Goal: Find specific page/section: Find specific page/section

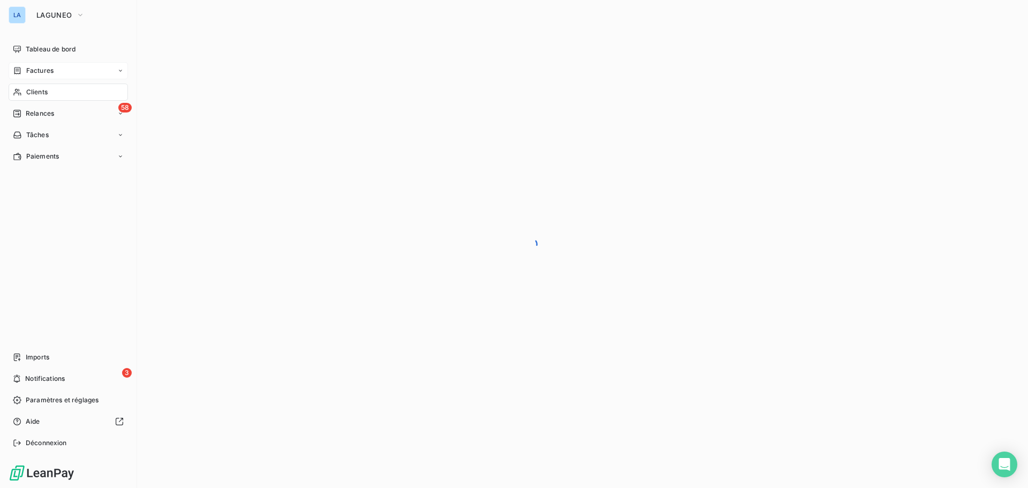
click at [46, 65] on div "Factures" at bounding box center [68, 70] width 119 height 17
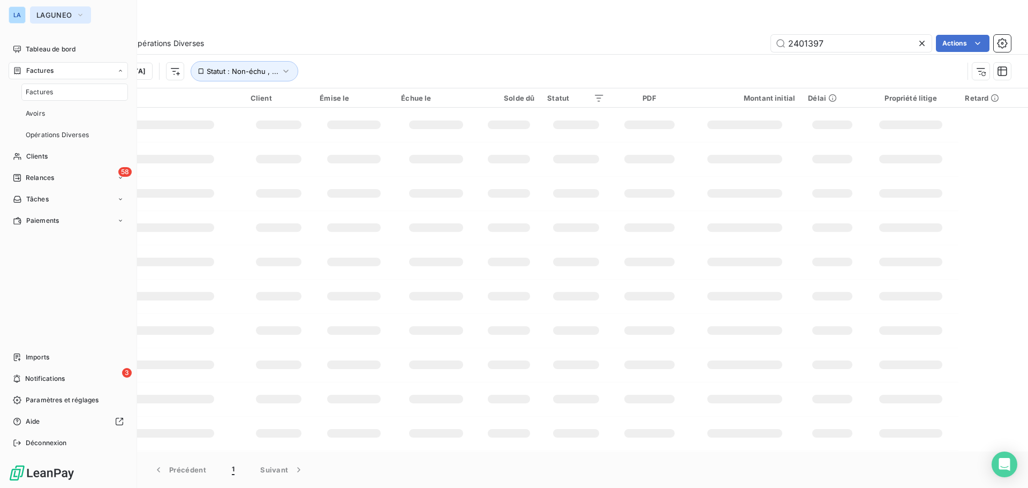
click at [69, 10] on button "LAGUNEO" at bounding box center [60, 14] width 61 height 17
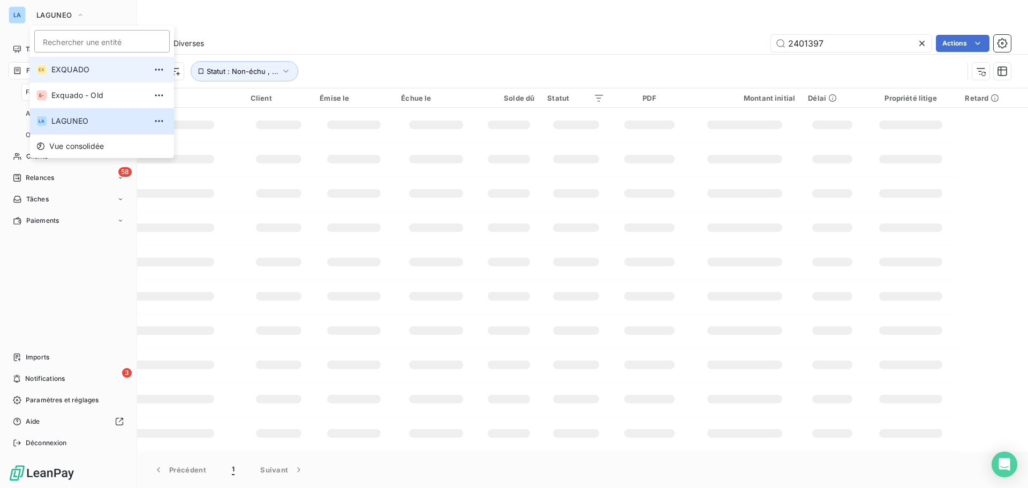
click at [62, 67] on span "EXQUADO" at bounding box center [98, 69] width 95 height 11
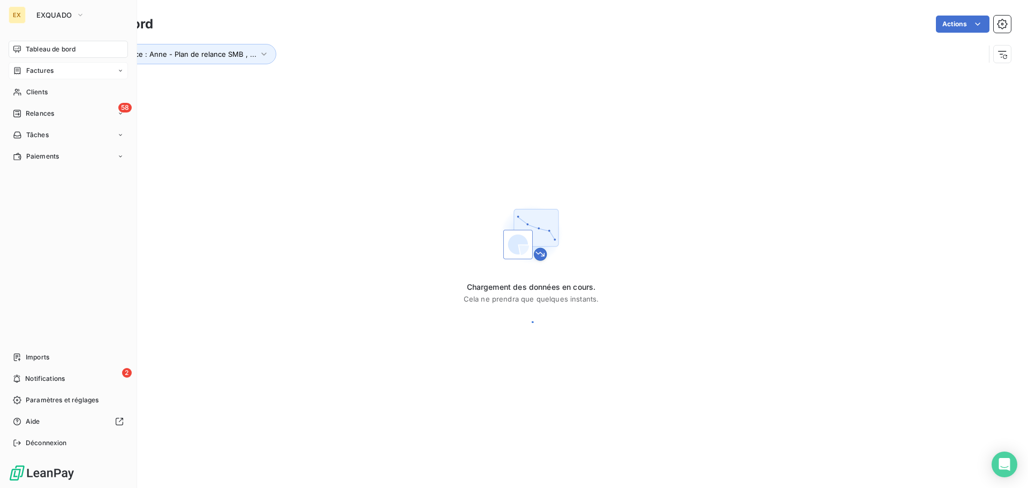
click at [54, 68] on div "Factures" at bounding box center [68, 70] width 119 height 17
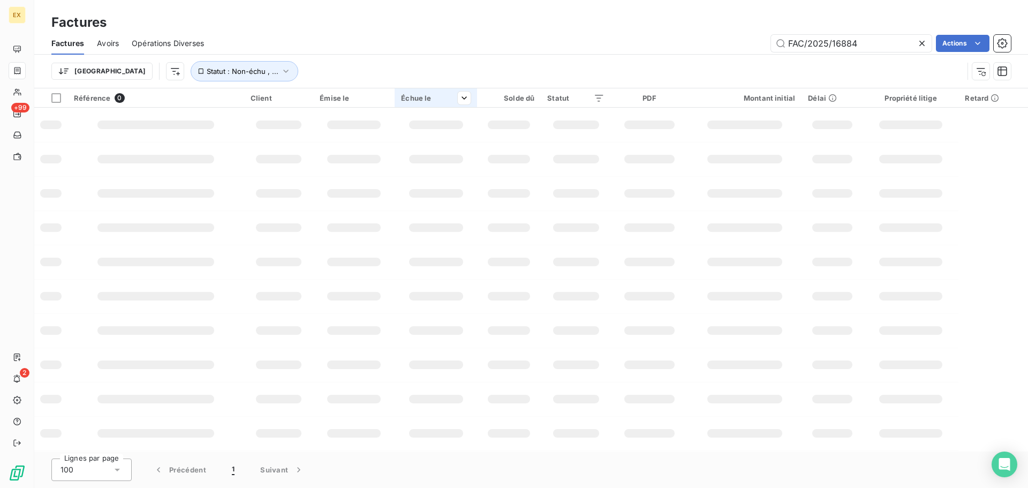
drag, startPoint x: 878, startPoint y: 44, endPoint x: 465, endPoint y: 104, distance: 418.0
click at [469, 104] on div "Factures Factures Avoirs Opérations Diverses FAC/2025/16884 Actions Trier Statu…" at bounding box center [530, 244] width 993 height 488
click at [787, 42] on input "FAC/2025/16398" at bounding box center [851, 43] width 161 height 17
click at [862, 43] on input "FAC/2025/16398" at bounding box center [851, 43] width 161 height 17
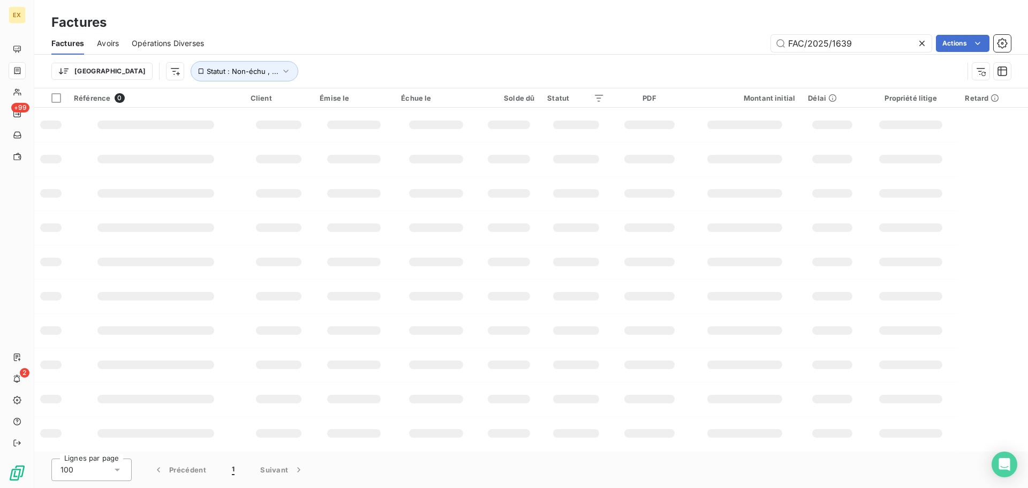
type input "FAC/2025/16398"
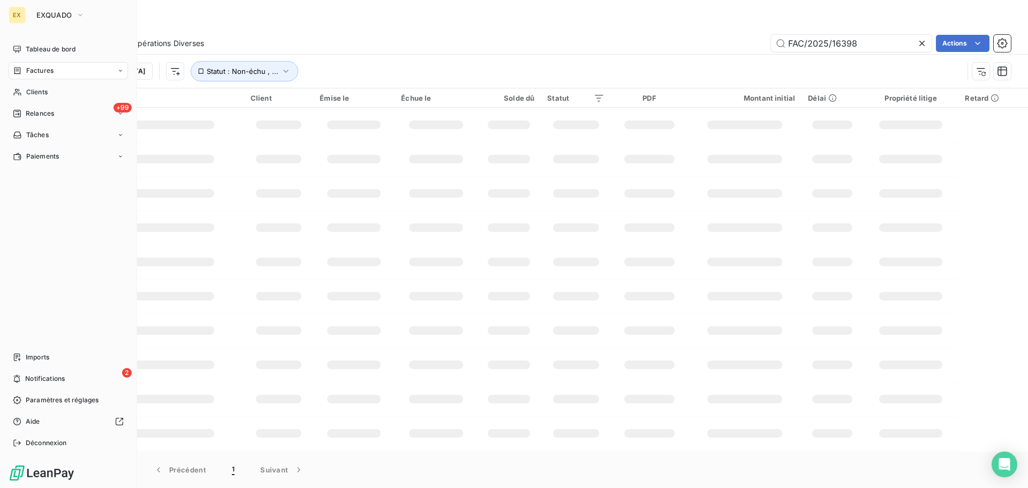
click at [50, 71] on span "Factures" at bounding box center [39, 71] width 27 height 10
click at [51, 89] on span "Factures" at bounding box center [39, 92] width 27 height 10
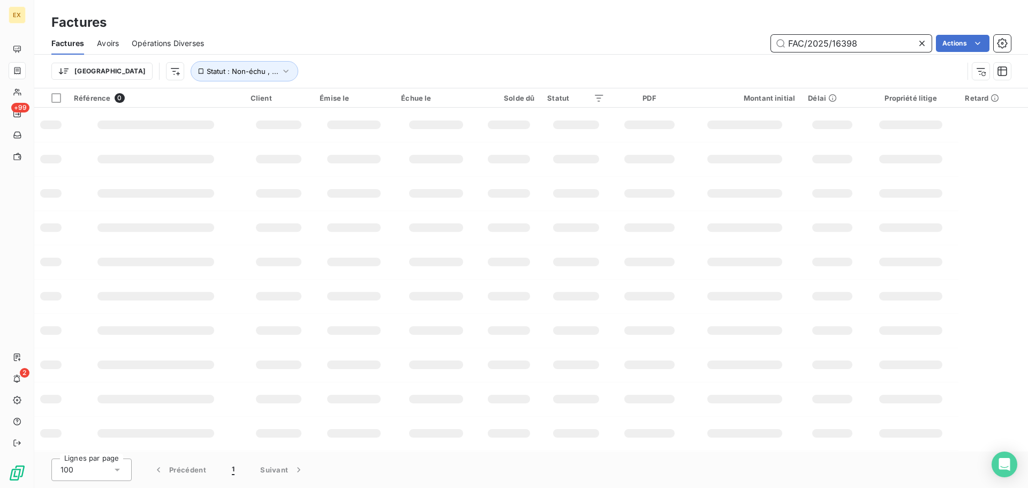
click at [896, 35] on input "FAC/2025/16398" at bounding box center [851, 43] width 161 height 17
drag, startPoint x: 885, startPoint y: 43, endPoint x: 513, endPoint y: 90, distance: 374.9
click at [508, 92] on div "Factures Factures Avoirs Opérations Diverses FAC/2025/16398 Actions Trier Statu…" at bounding box center [530, 244] width 993 height 488
type input "16398"
click at [280, 75] on icon "button" at bounding box center [285, 71] width 11 height 11
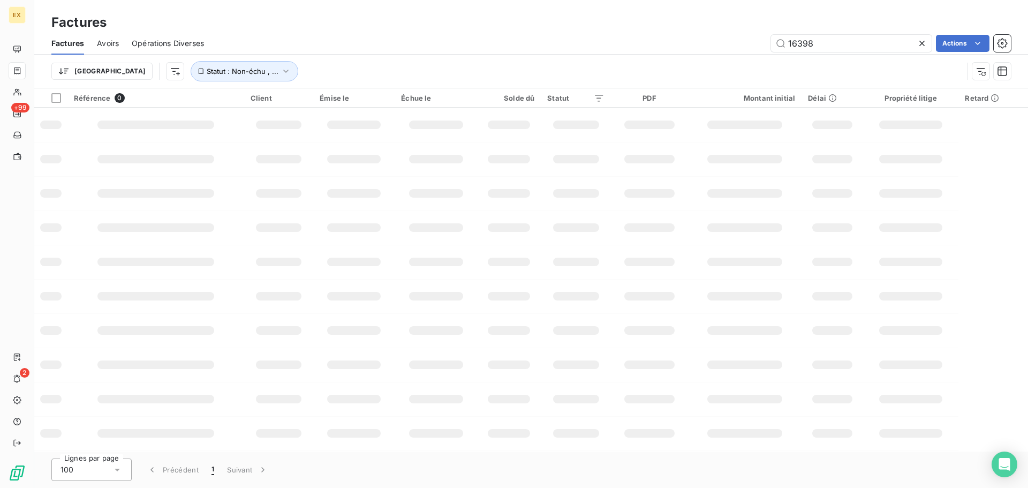
click at [291, 56] on div "Trier Statut : Non-échu , ..." at bounding box center [530, 71] width 959 height 33
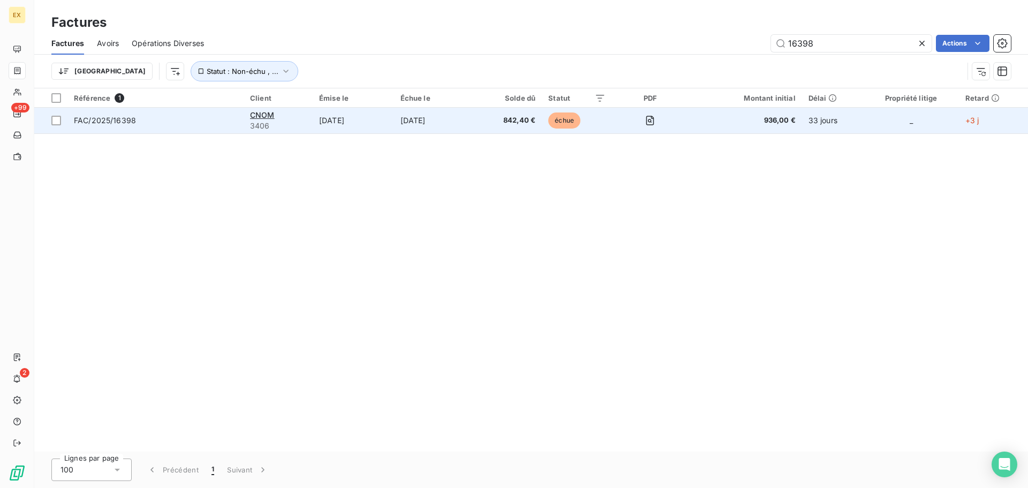
click at [165, 124] on span "FAC/2025/16398" at bounding box center [155, 120] width 163 height 11
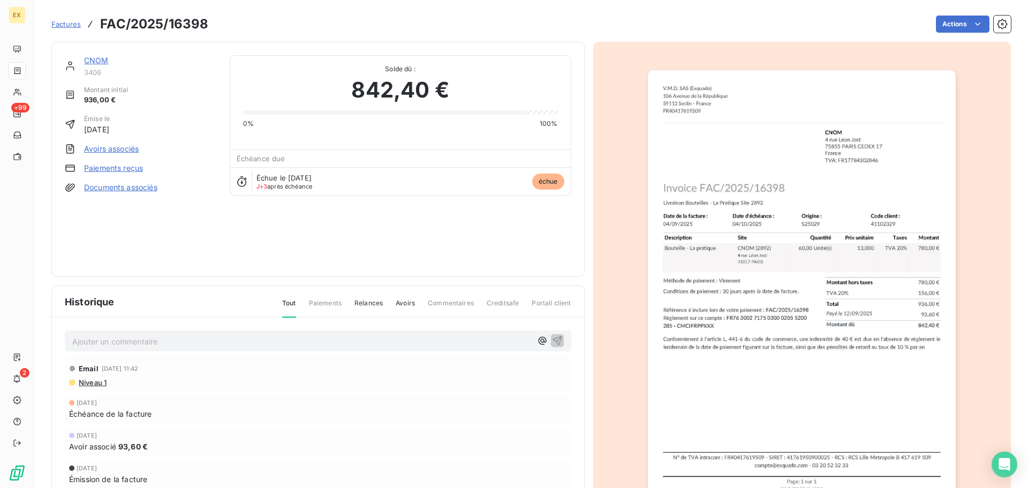
click at [99, 58] on link "CNOM" at bounding box center [96, 60] width 25 height 9
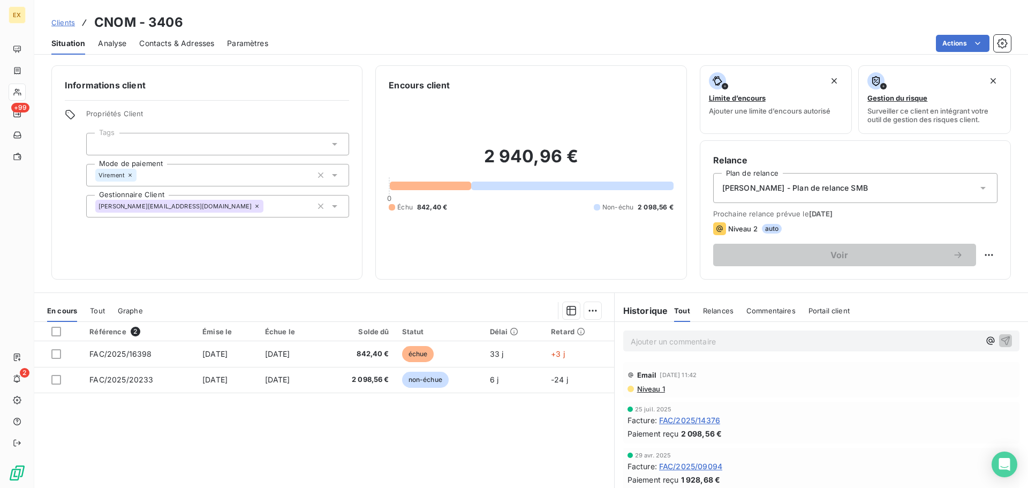
click at [641, 389] on span "Niveau 1" at bounding box center [650, 388] width 29 height 9
